Goal: Information Seeking & Learning: Check status

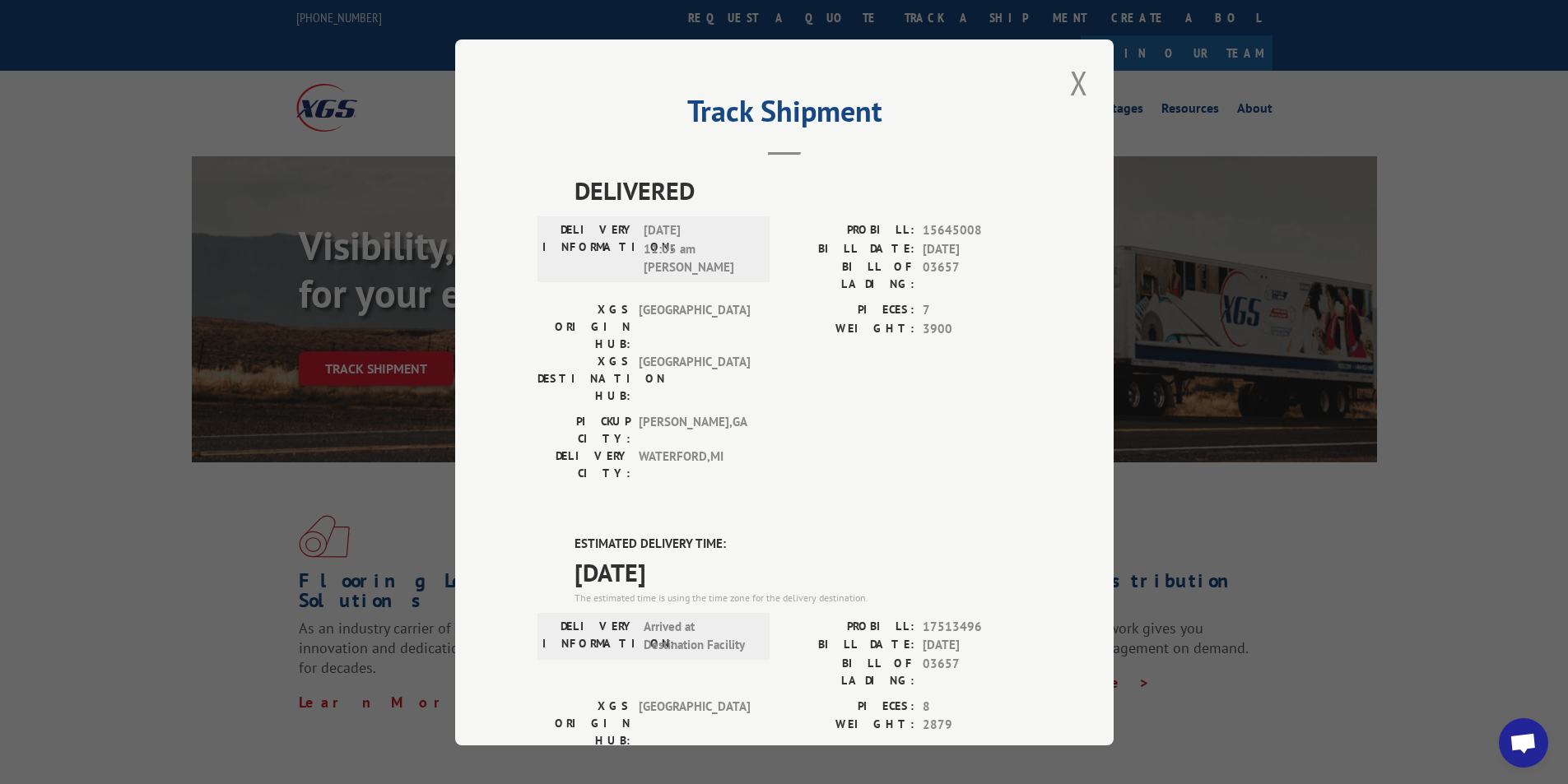
click at [1240, 227] on div "Track Shipment DELIVERED DELIVERY INFORMATION: [DATE] 11:05 am [PERSON_NAME]: 1…" at bounding box center [784, 392] width 1568 height 784
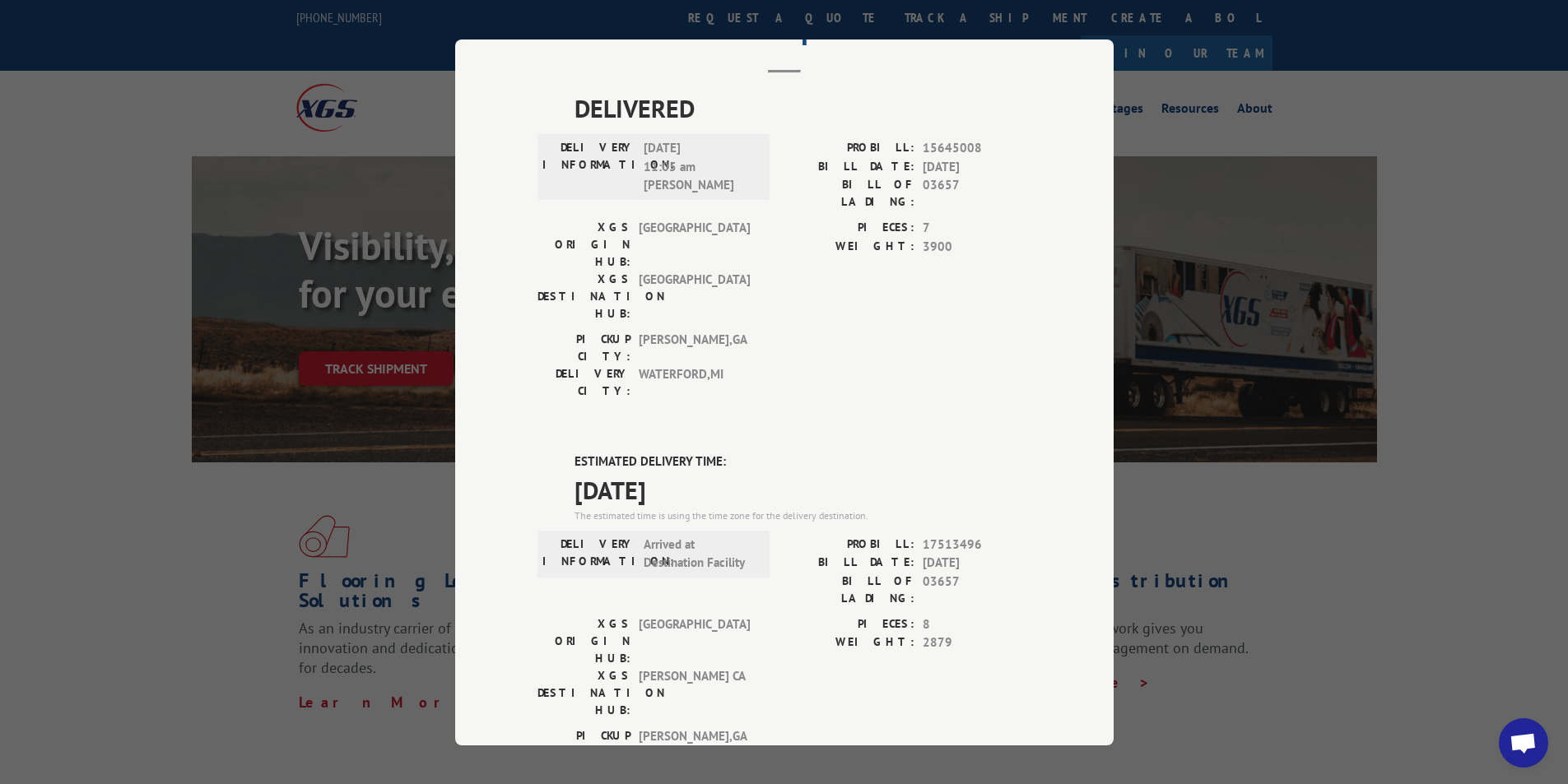
drag, startPoint x: 400, startPoint y: 594, endPoint x: 738, endPoint y: 681, distance: 349.0
click at [398, 598] on div "Track Shipment DELIVERED DELIVERY INFORMATION: [DATE] 11:05 am [PERSON_NAME]: 1…" at bounding box center [784, 392] width 1568 height 784
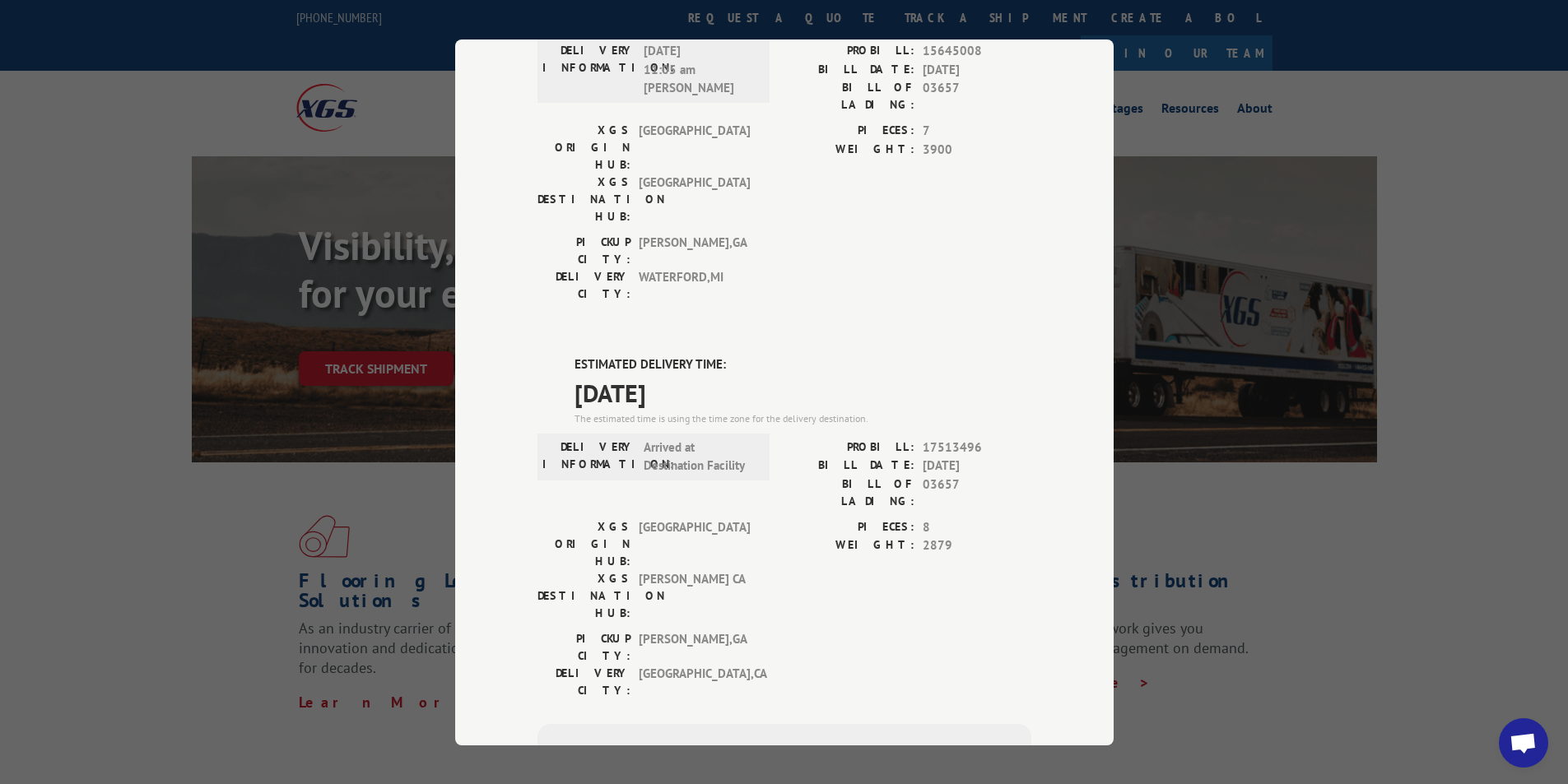
scroll to position [303, 0]
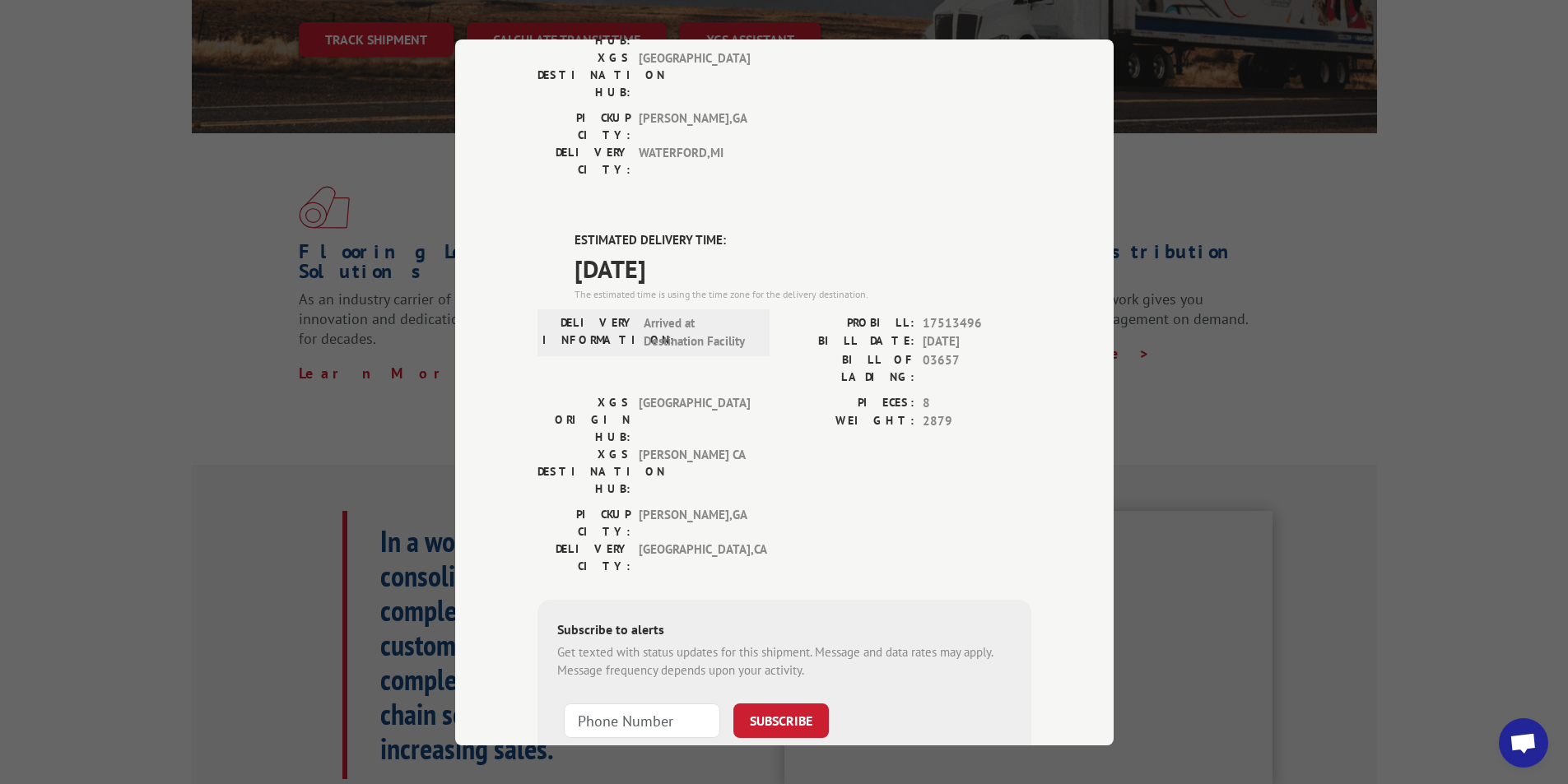
click at [1434, 569] on div "Track Shipment DELIVERED DELIVERY INFORMATION: [DATE] 11:05 am [PERSON_NAME]: 1…" at bounding box center [784, 392] width 1568 height 784
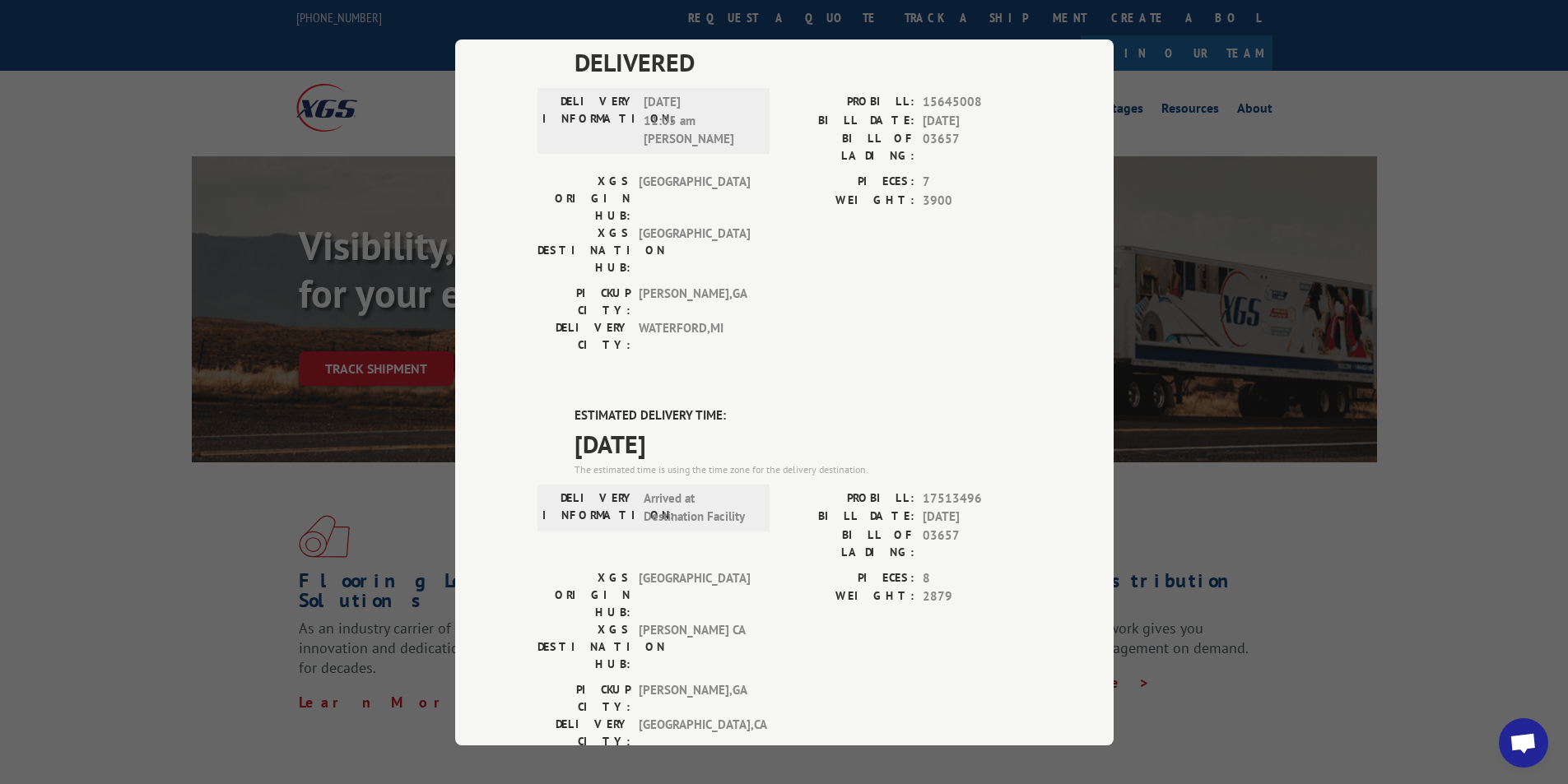
scroll to position [0, 0]
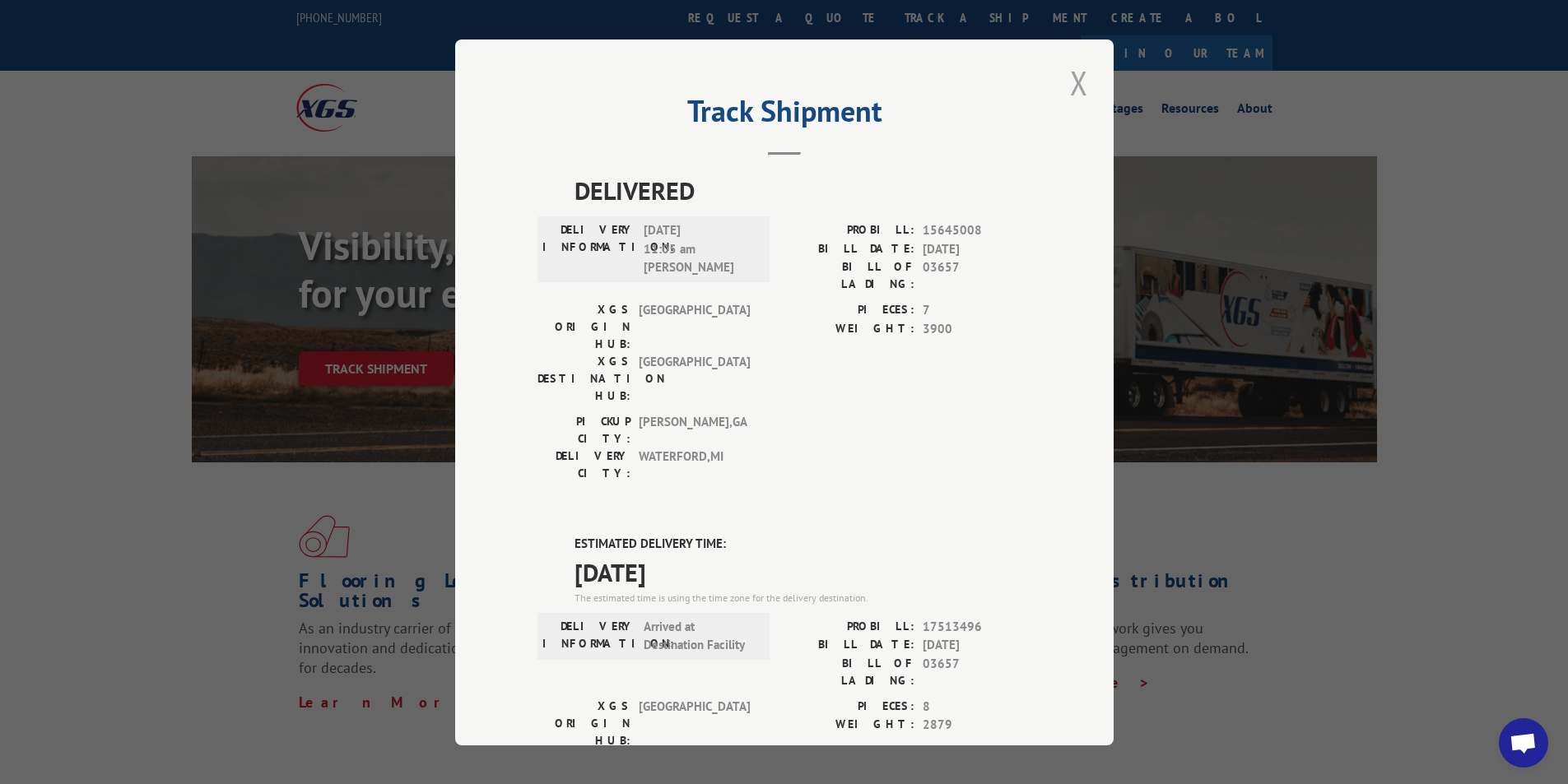
click at [1079, 84] on button "Close modal" at bounding box center [1079, 82] width 28 height 45
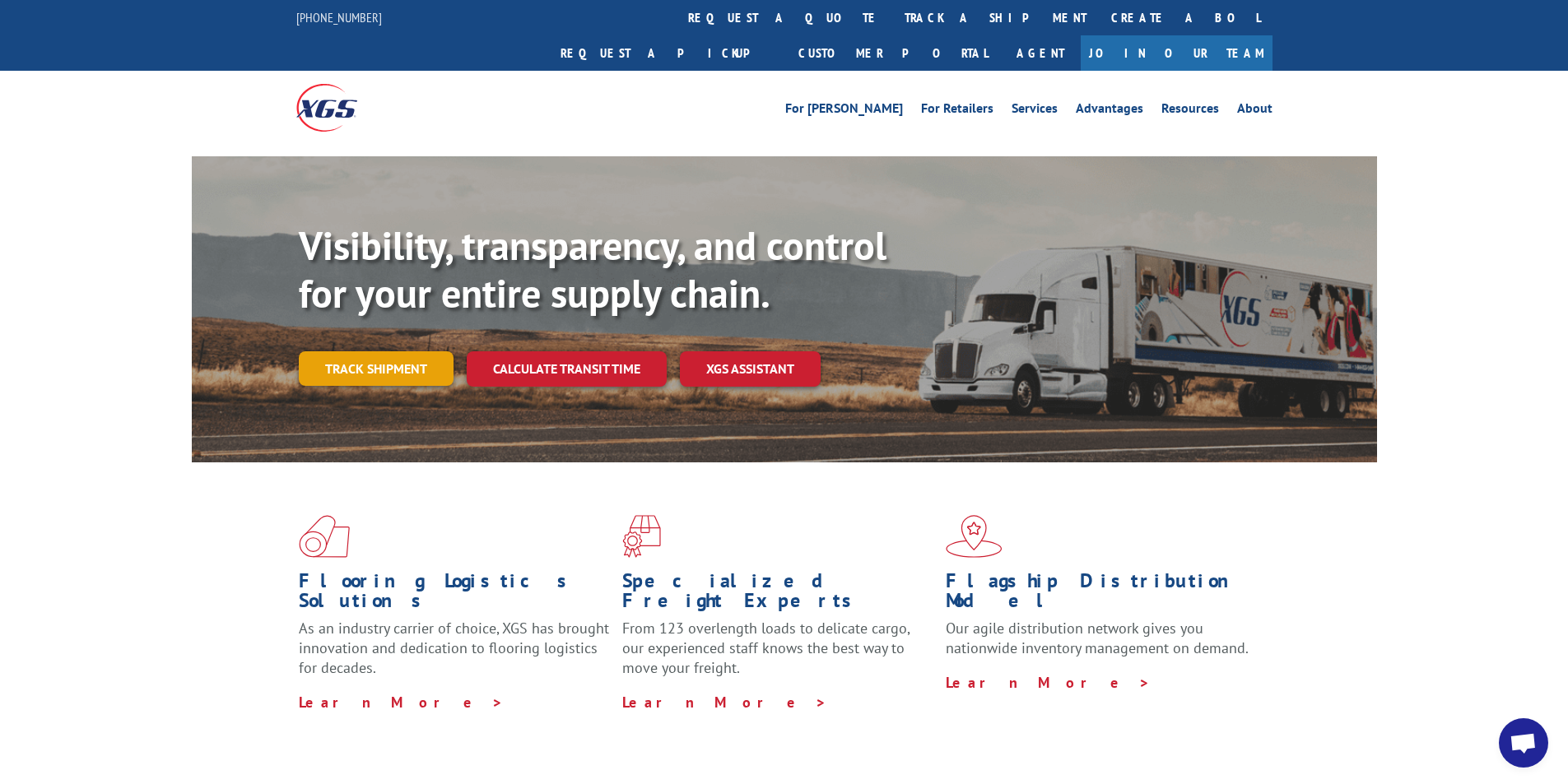
click at [351, 351] on link "Track shipment" at bounding box center [376, 368] width 155 height 34
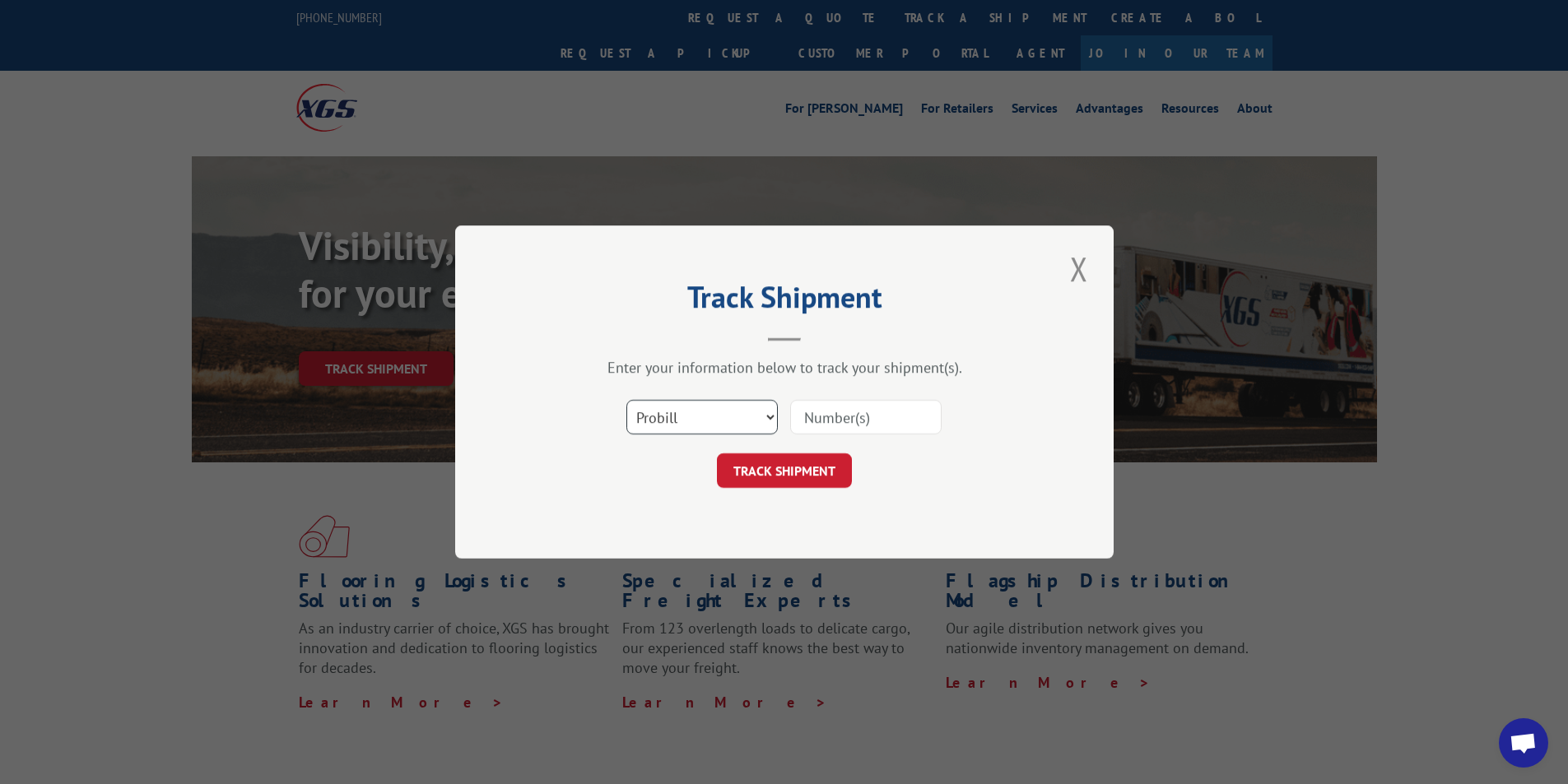
click at [709, 414] on select "Select category... Probill BOL PO" at bounding box center [701, 417] width 151 height 34
select select "bol"
click at [626, 400] on select "Select category... Probill BOL PO" at bounding box center [701, 417] width 151 height 34
click at [835, 409] on input at bounding box center [865, 417] width 151 height 34
type input "03657"
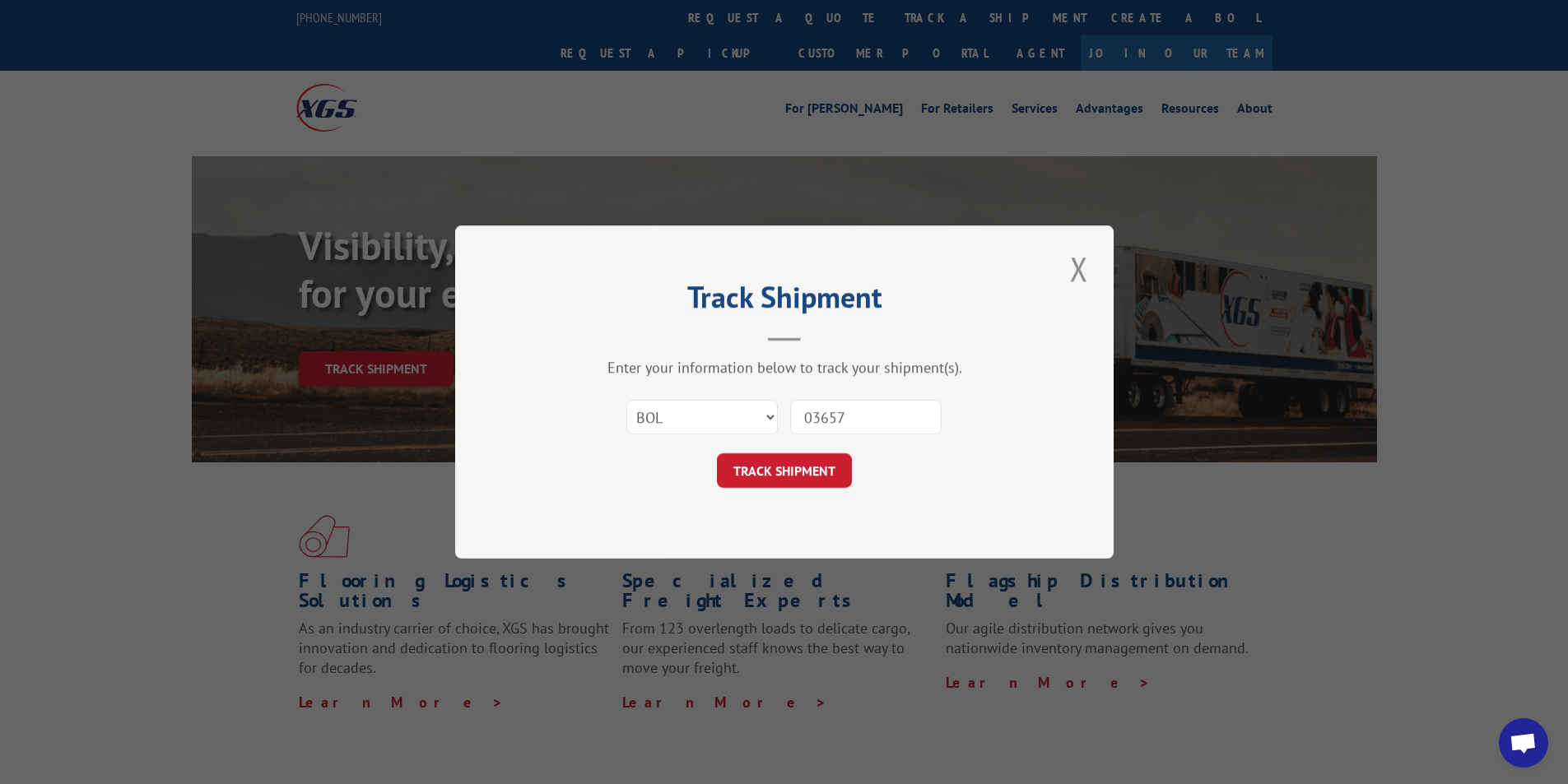
click at [777, 478] on button "TRACK SHIPMENT" at bounding box center [784, 471] width 135 height 34
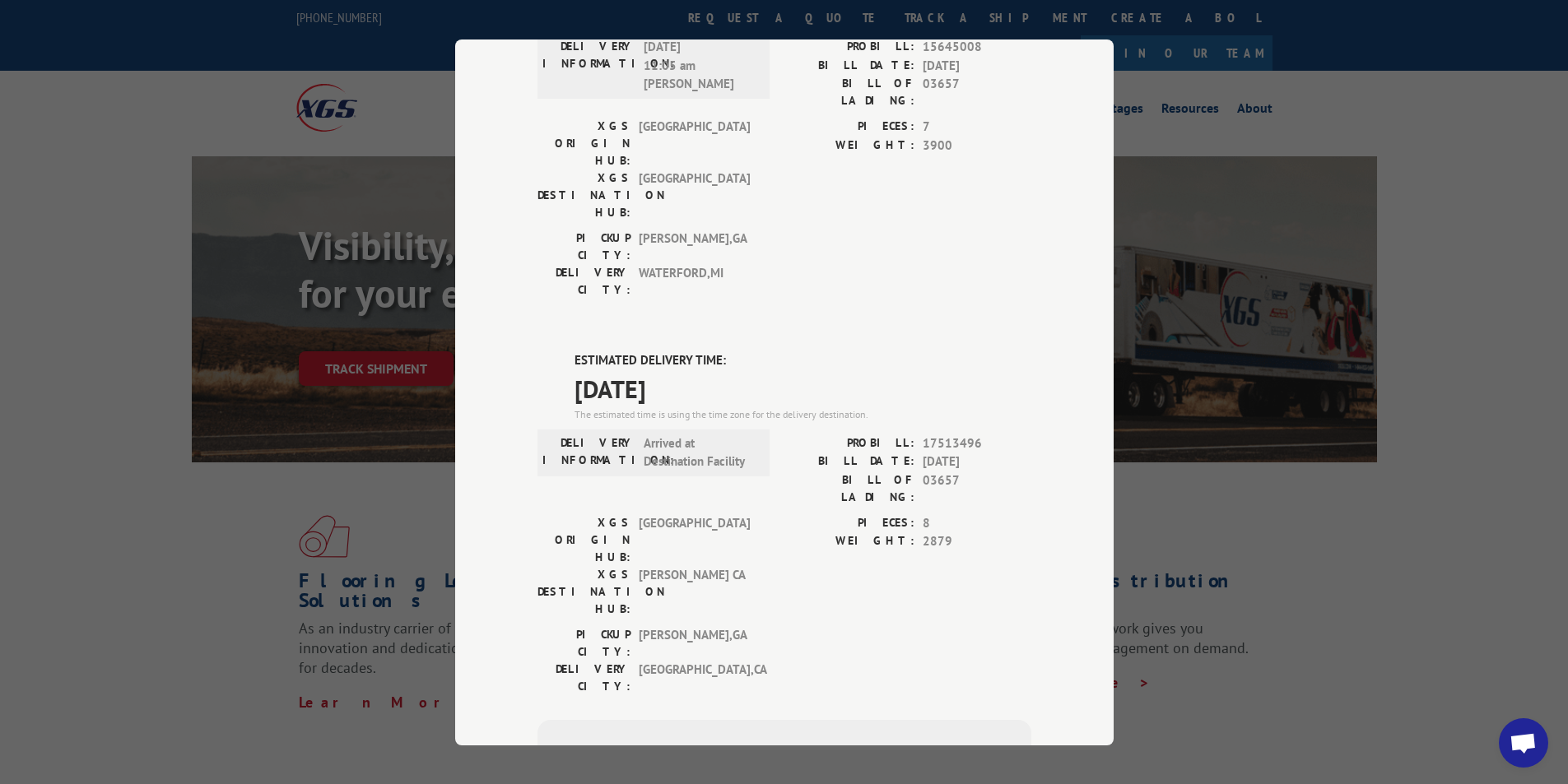
scroll to position [247, 0]
